Goal: Information Seeking & Learning: Learn about a topic

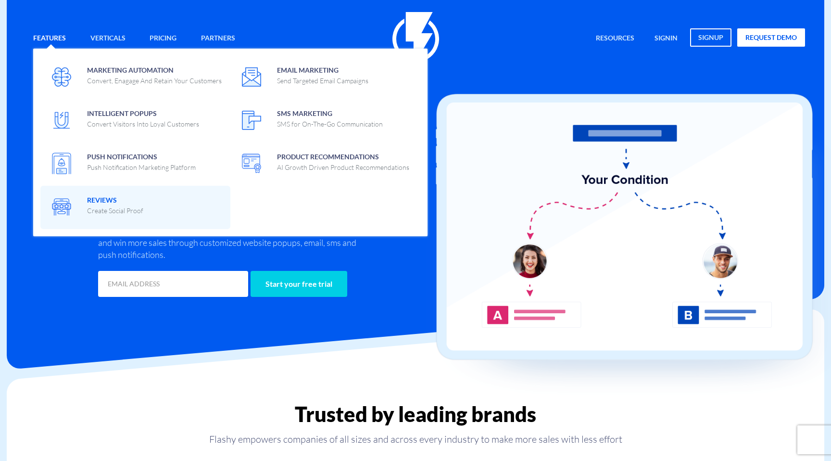
click at [99, 199] on span "Reviews Create Social Proof" at bounding box center [115, 204] width 56 height 23
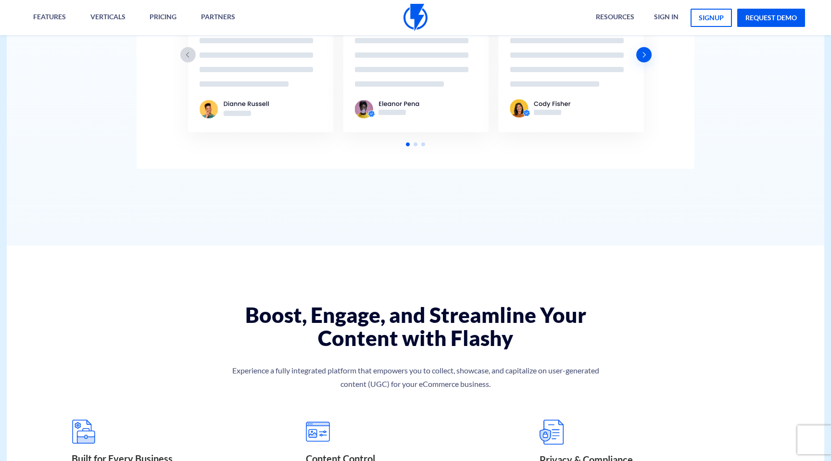
scroll to position [2110, 0]
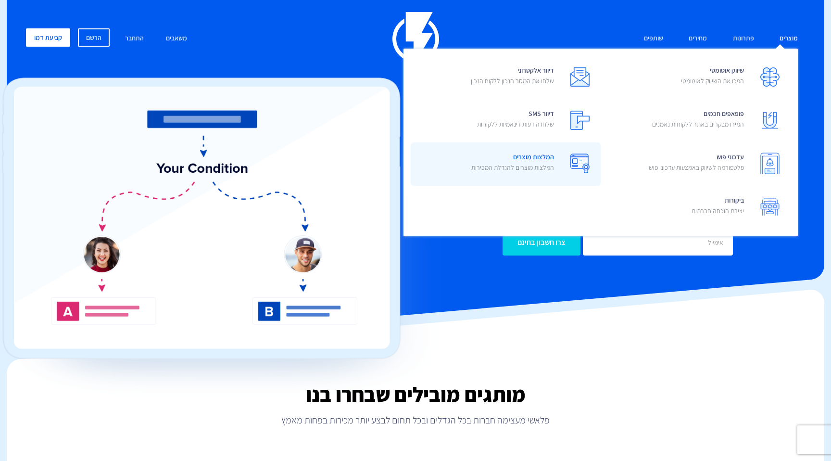
click at [551, 164] on p "המלצות מוצרים להגדלת המכירות" at bounding box center [512, 168] width 83 height 10
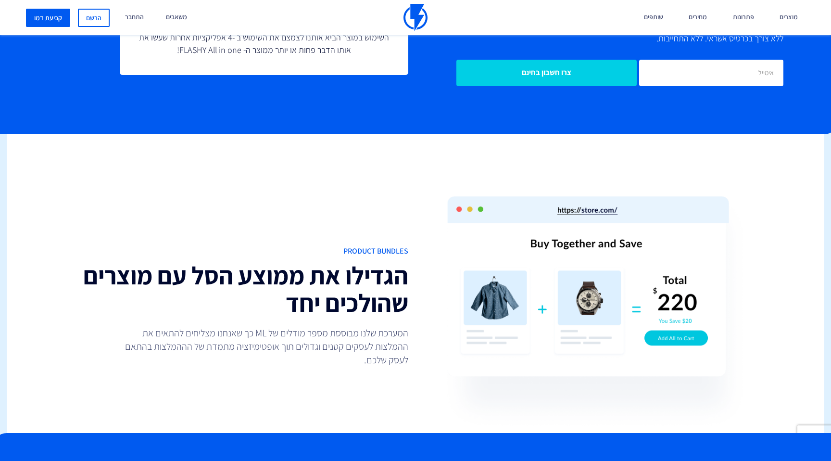
scroll to position [1939, 0]
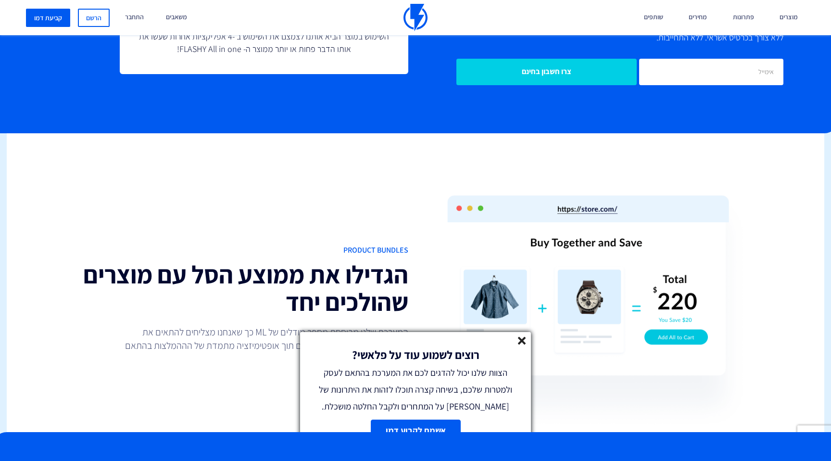
click at [520, 340] on icon at bounding box center [522, 341] width 8 height 8
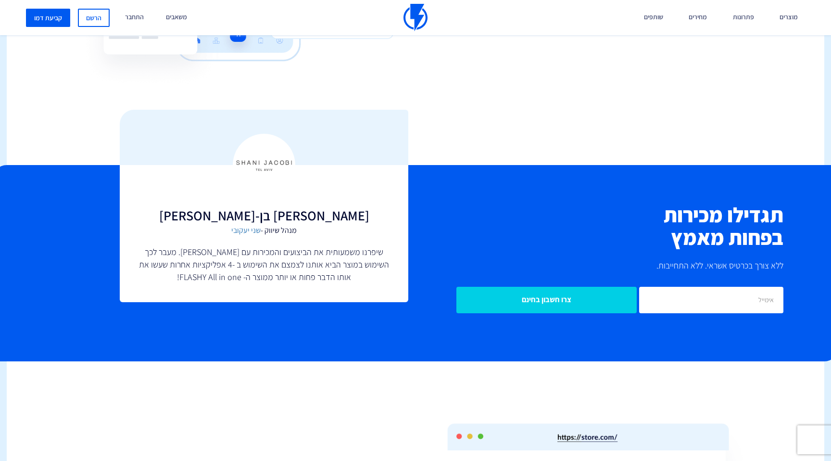
scroll to position [1641, 0]
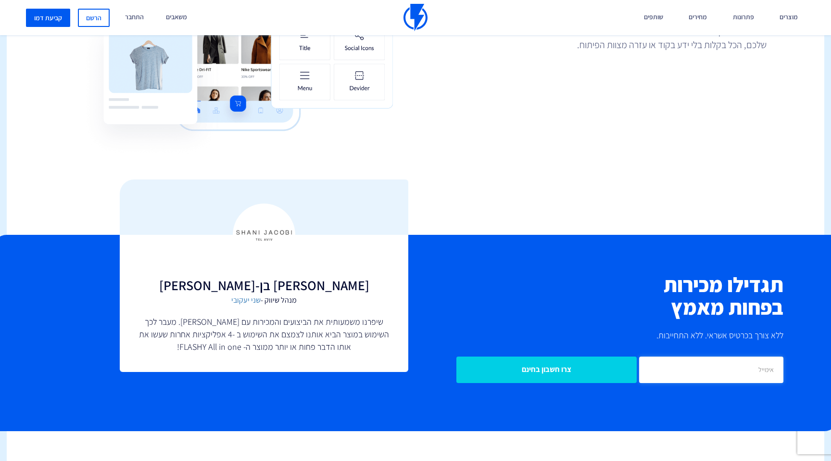
click at [687, 373] on input "email" at bounding box center [711, 369] width 144 height 26
click at [564, 296] on h2 "תגדילו מכירות בפחות מאמץ" at bounding box center [603, 296] width 361 height 46
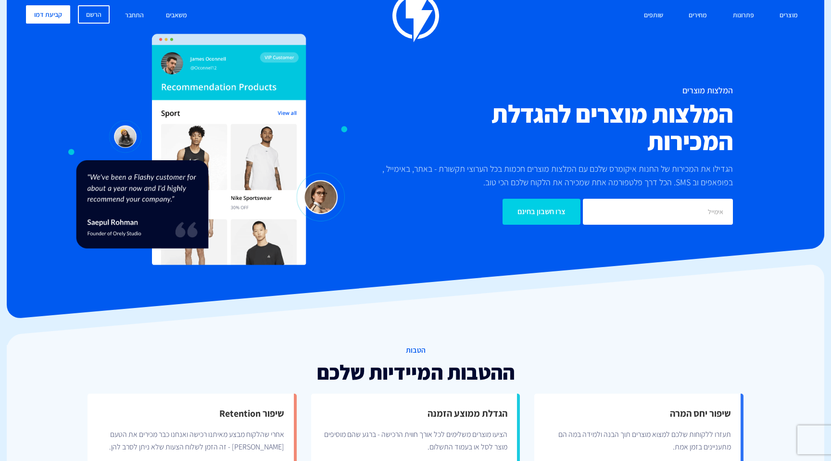
scroll to position [0, 0]
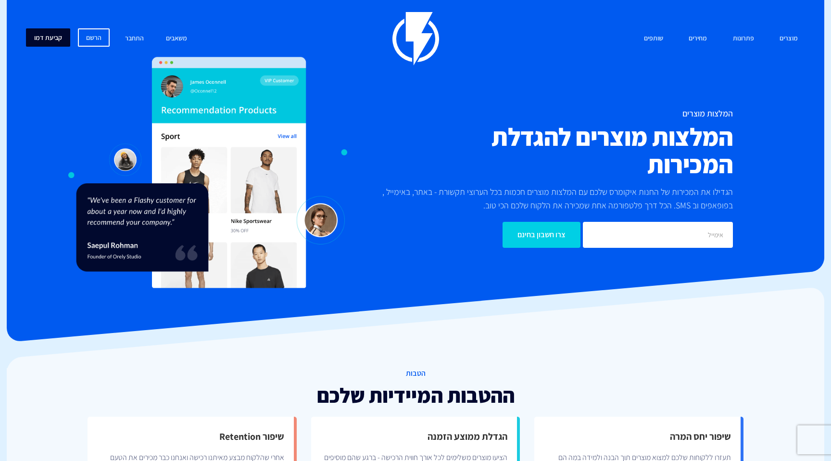
click at [56, 35] on link "קביעת דמו" at bounding box center [48, 37] width 44 height 18
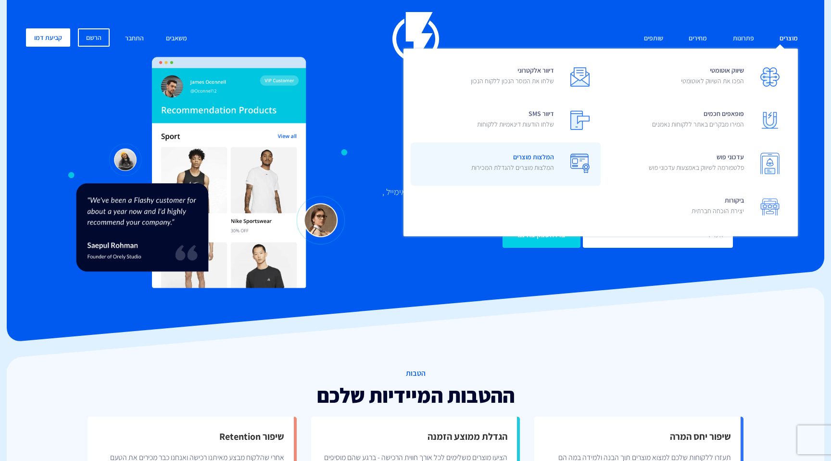
click at [537, 158] on span "המלצות מוצרים המלצות מוצרים להגדלת המכירות" at bounding box center [512, 163] width 83 height 27
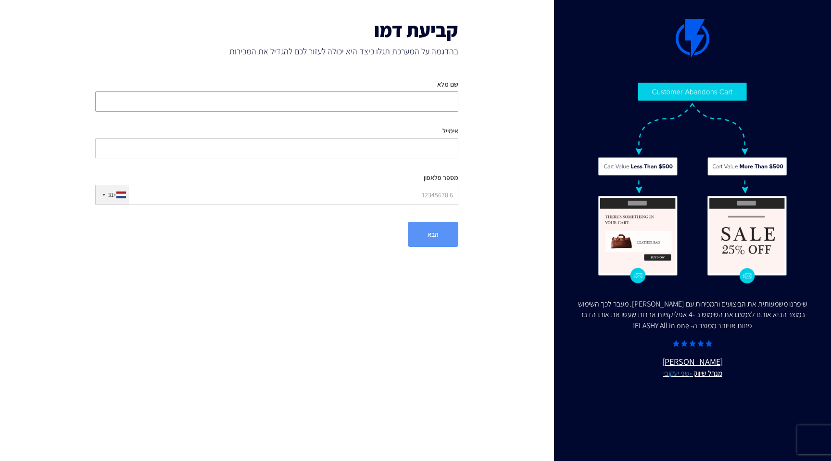
click at [374, 98] on input "שם מלא" at bounding box center [276, 101] width 363 height 20
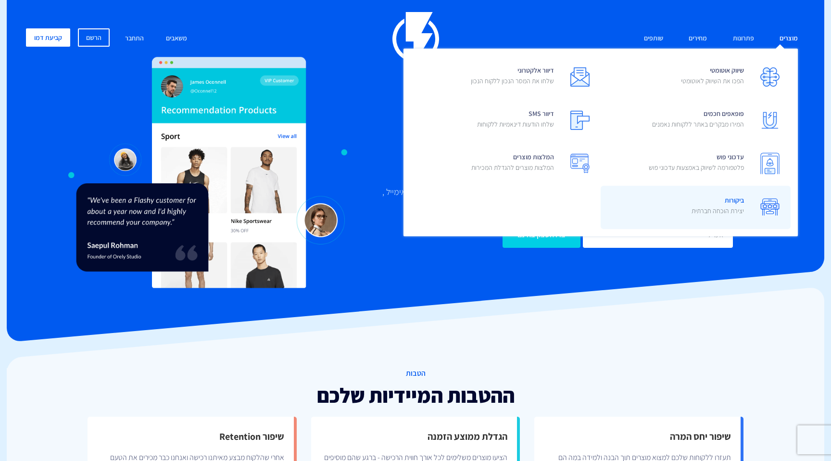
click at [728, 193] on span "ביקורות יצירת הוכחה חברתית" at bounding box center [718, 206] width 52 height 27
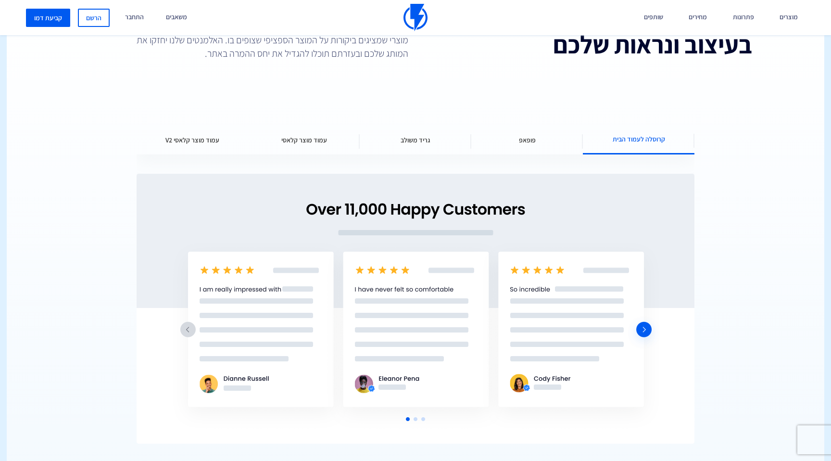
scroll to position [1299, 0]
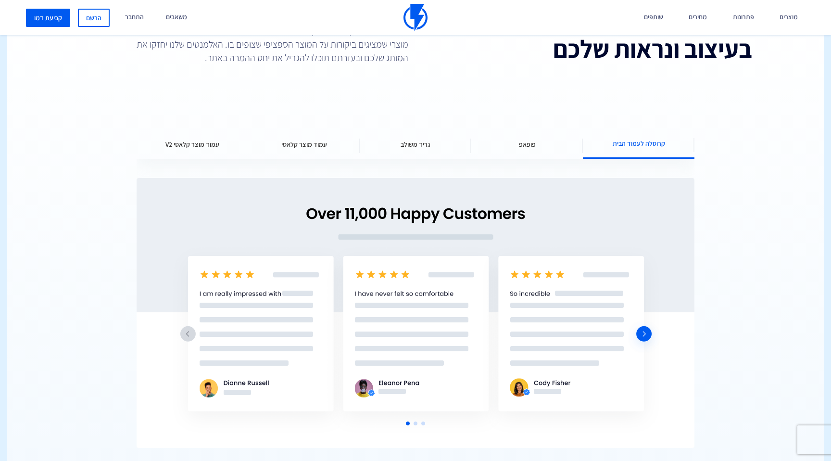
click at [529, 136] on div "פופאפ" at bounding box center [527, 144] width 112 height 29
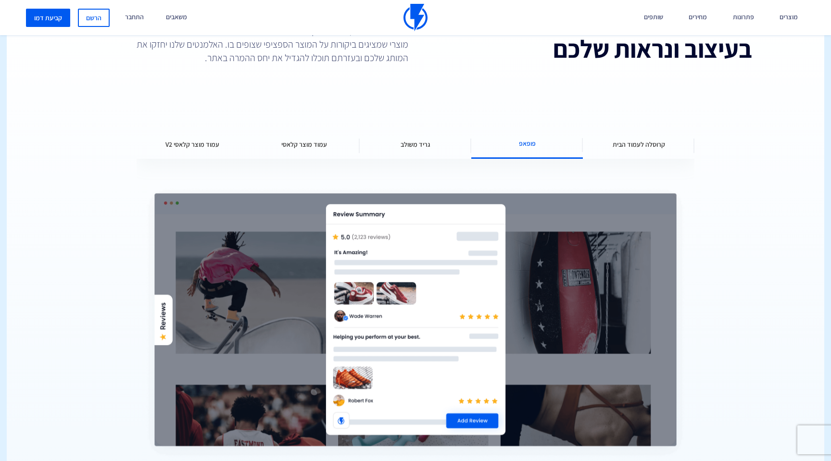
click at [413, 155] on div "גריד משולב" at bounding box center [416, 144] width 112 height 29
click at [323, 130] on div "עמוד מוצר קלאסי" at bounding box center [304, 144] width 112 height 29
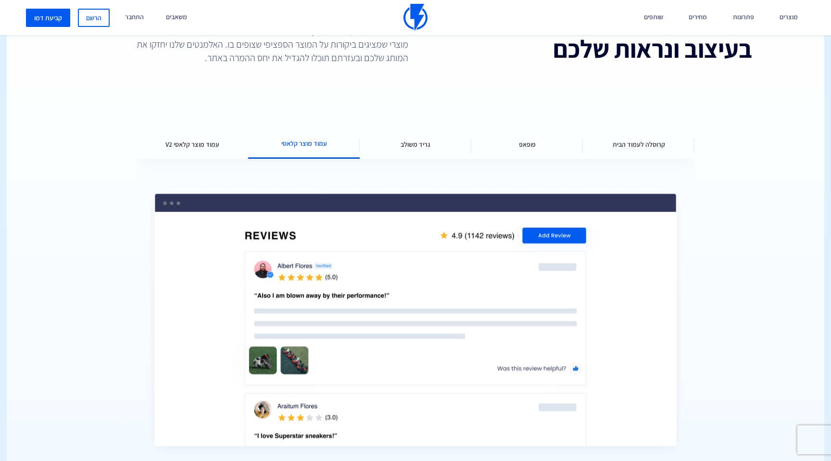
click at [426, 149] on div "גריד משולב" at bounding box center [416, 144] width 112 height 29
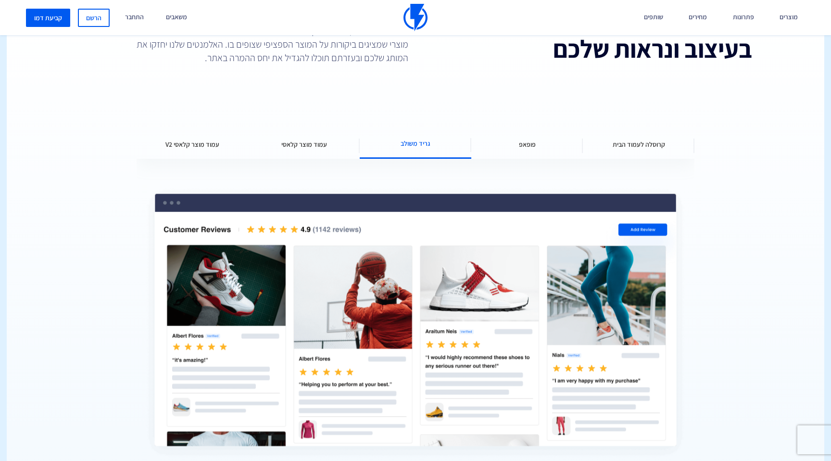
click at [203, 151] on div "עמוד מוצר קלאסי V2" at bounding box center [193, 144] width 112 height 29
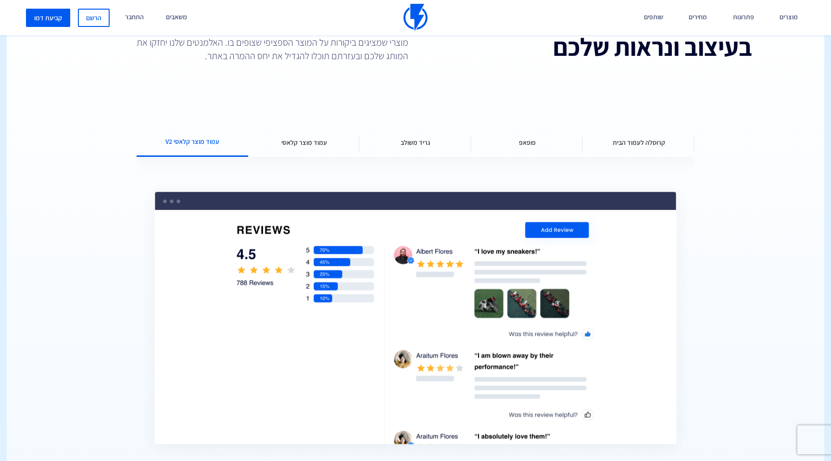
scroll to position [1298, 0]
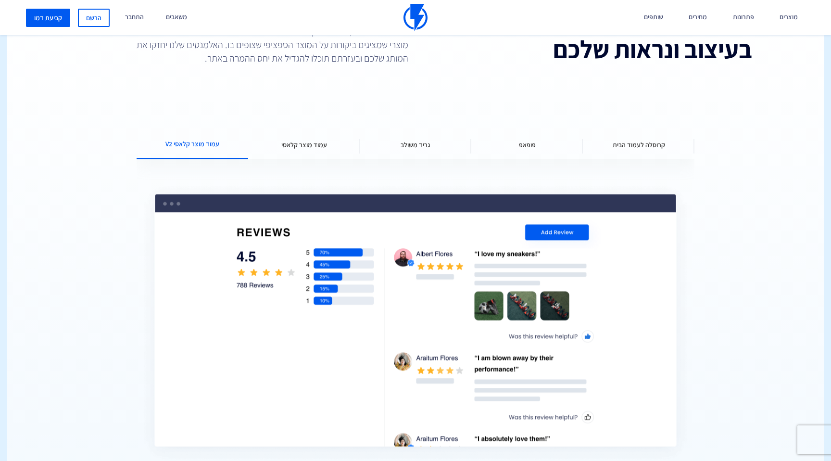
click at [293, 153] on div "עמוד מוצר קלאסי" at bounding box center [304, 144] width 112 height 29
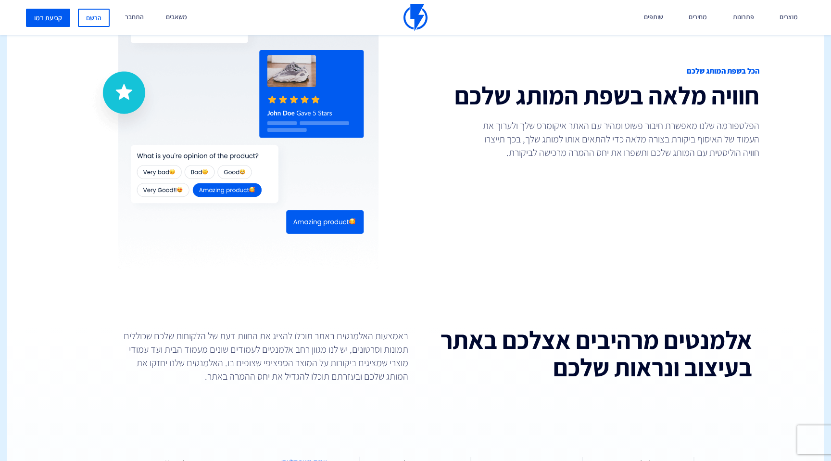
scroll to position [919, 0]
